Goal: Information Seeking & Learning: Check status

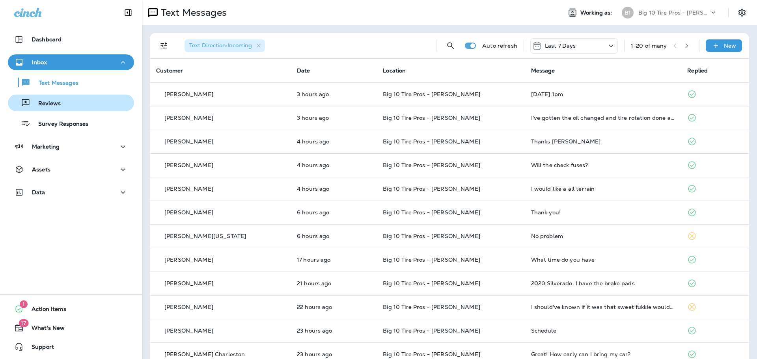
click at [53, 109] on button "Reviews" at bounding box center [71, 103] width 126 height 17
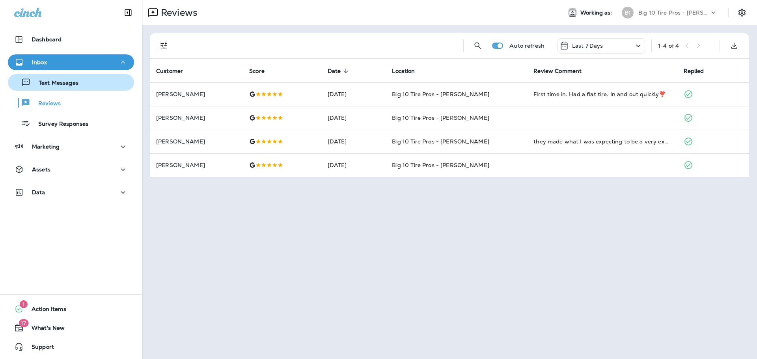
click at [59, 84] on p "Text Messages" at bounding box center [55, 83] width 48 height 7
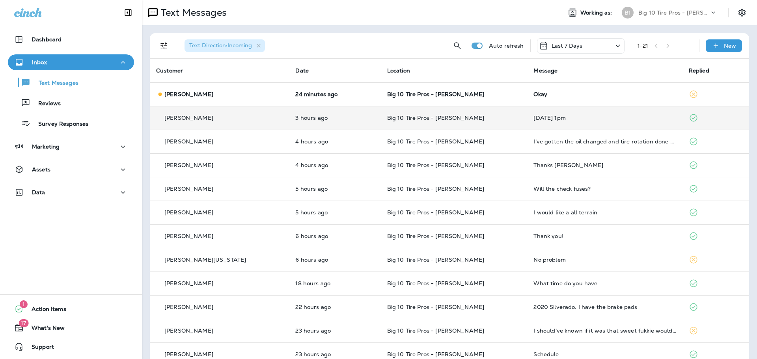
click at [558, 120] on div "[DATE] 1pm" at bounding box center [605, 118] width 142 height 6
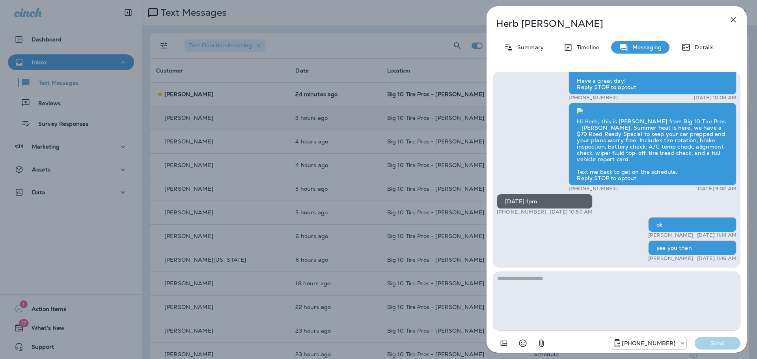
click at [731, 20] on icon "button" at bounding box center [733, 19] width 9 height 9
